Goal: Task Accomplishment & Management: Complete application form

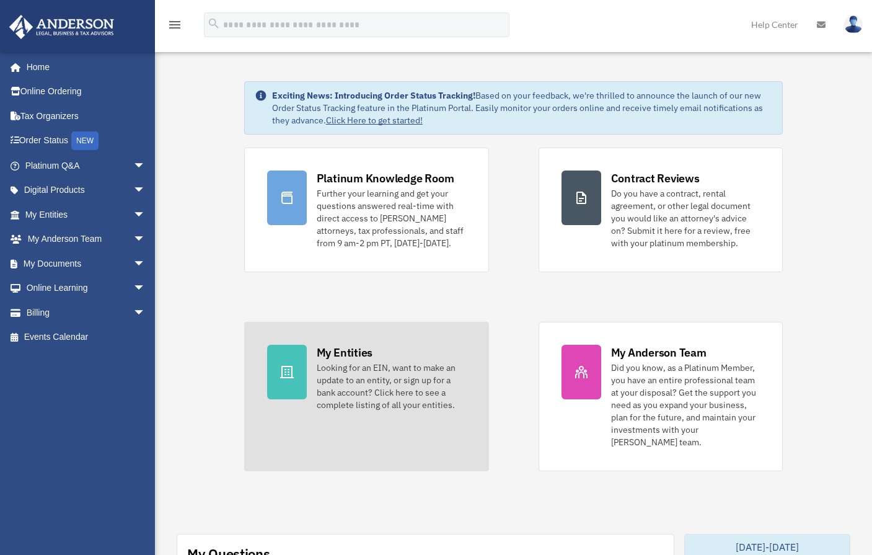
click at [345, 359] on div "My Entities" at bounding box center [345, 353] width 56 height 16
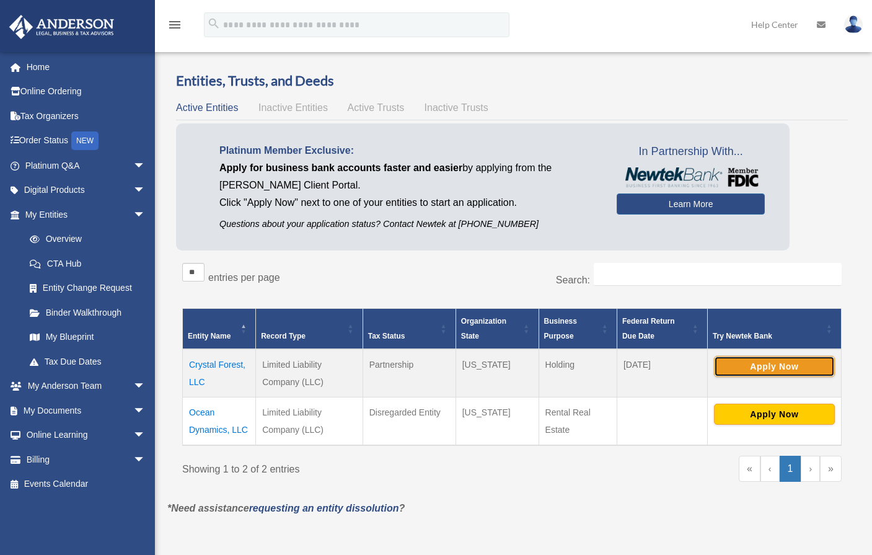
click at [764, 364] on button "Apply Now" at bounding box center [774, 366] width 121 height 21
